Goal: Find specific page/section: Find specific page/section

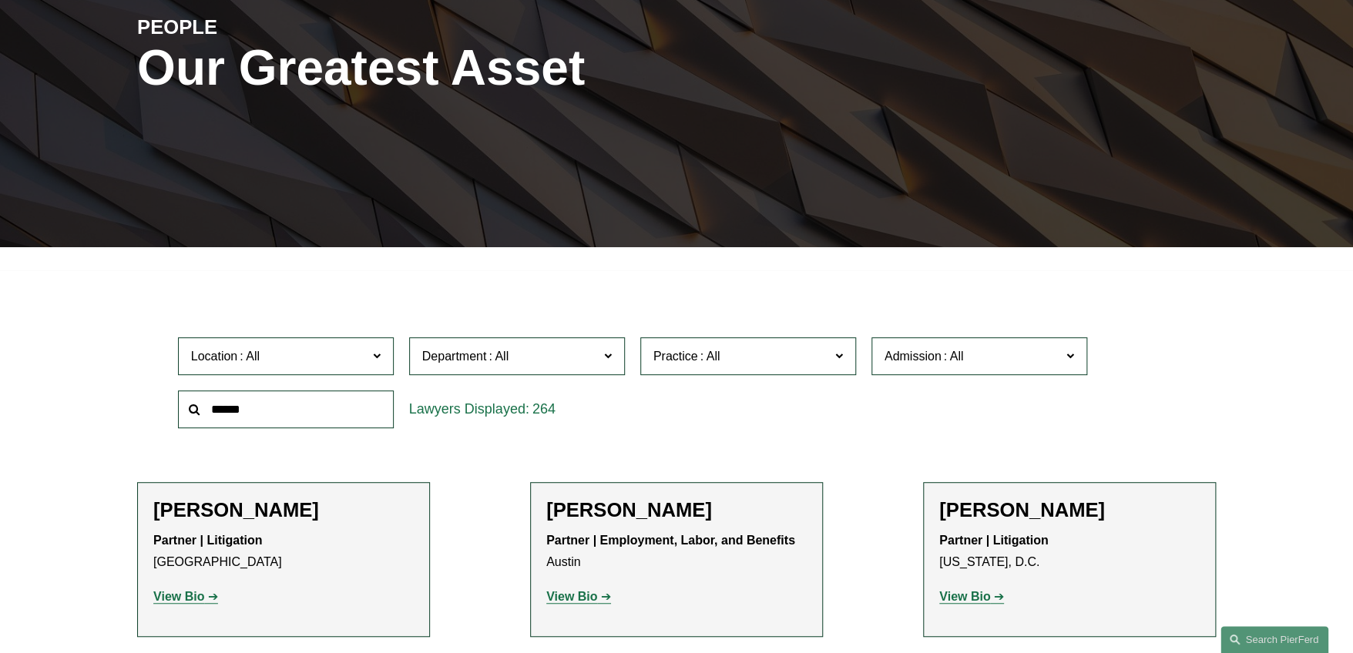
scroll to position [231, 0]
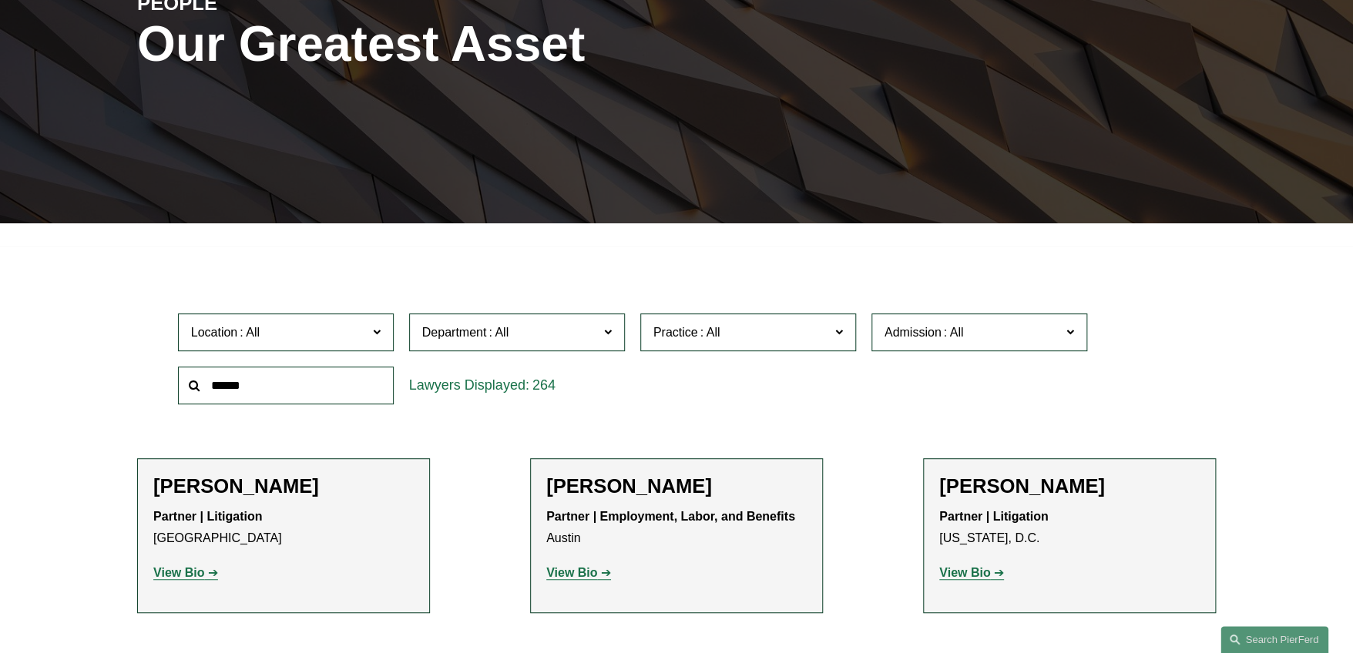
click at [288, 378] on input "text" at bounding box center [286, 386] width 216 height 38
type input "****"
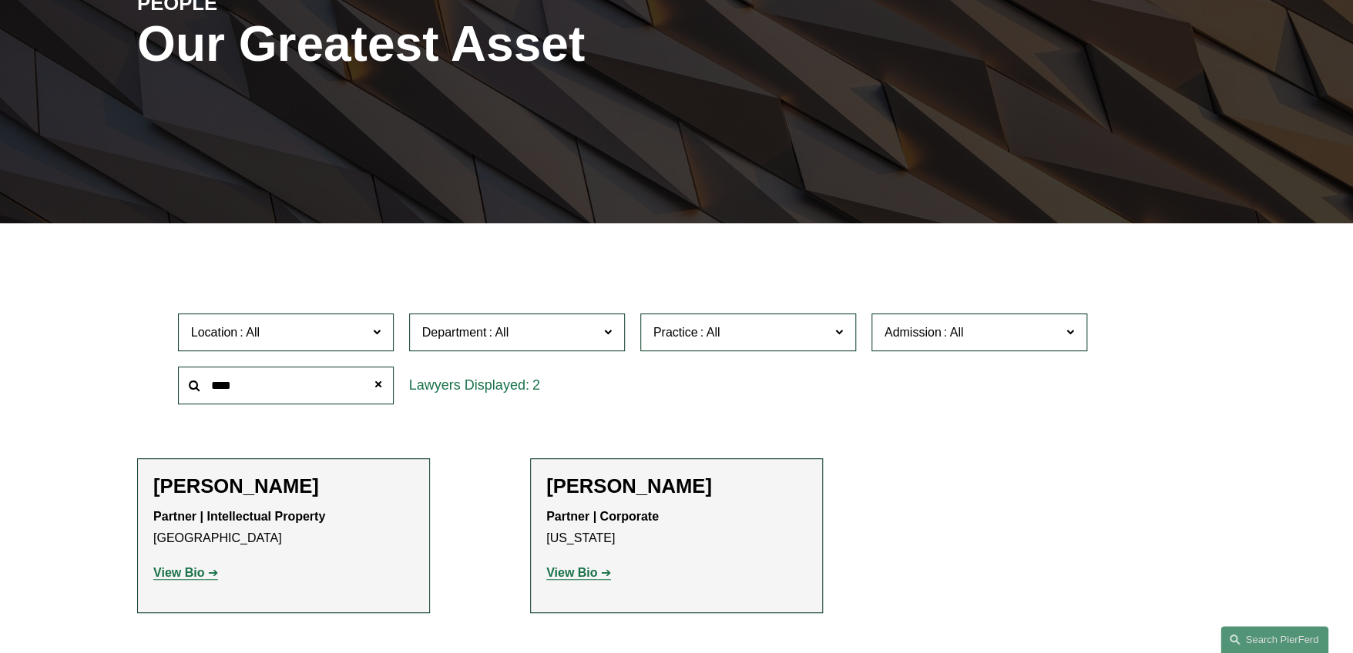
click at [202, 572] on strong "View Bio" at bounding box center [178, 572] width 51 height 13
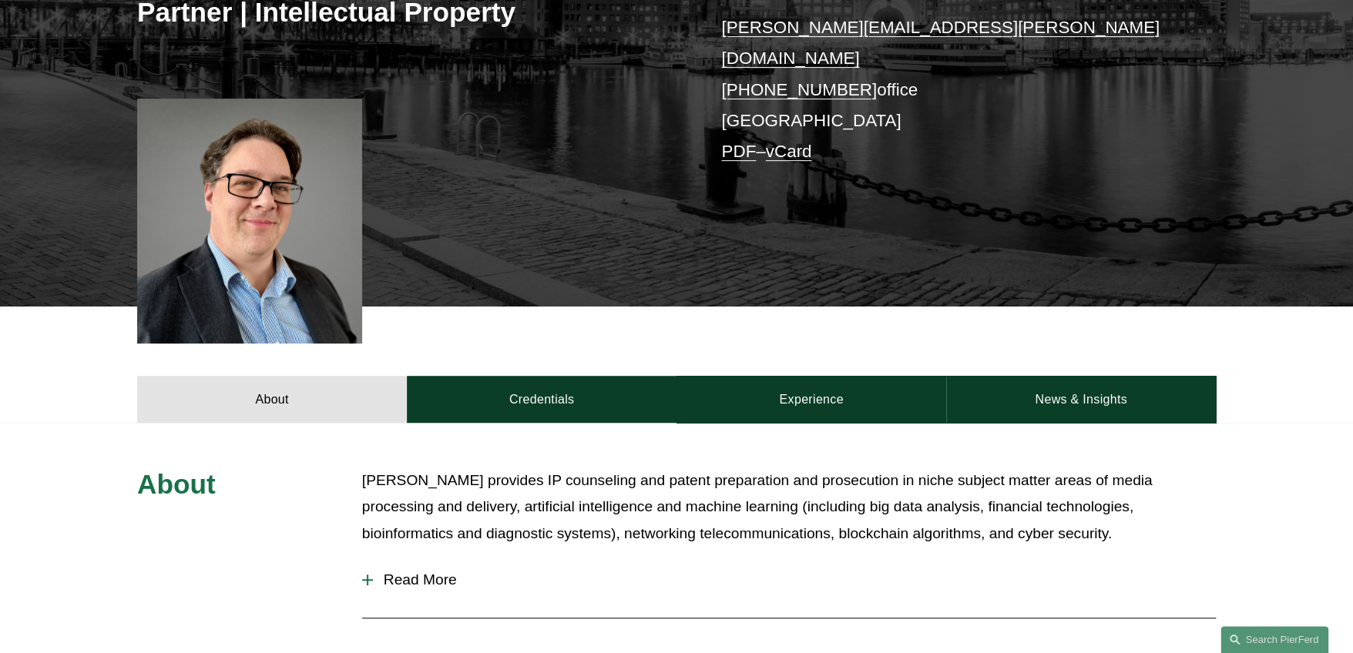
scroll to position [595, 0]
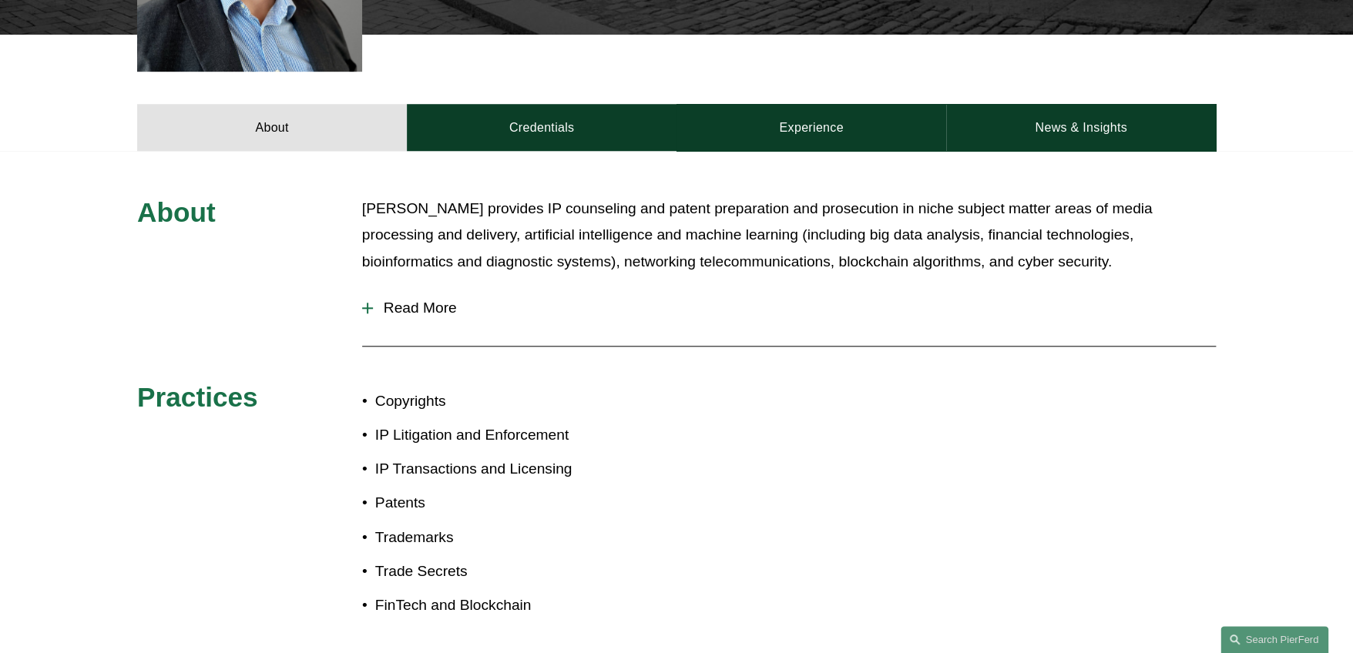
click at [426, 300] on span "Read More" at bounding box center [794, 308] width 843 height 17
